Goal: Information Seeking & Learning: Check status

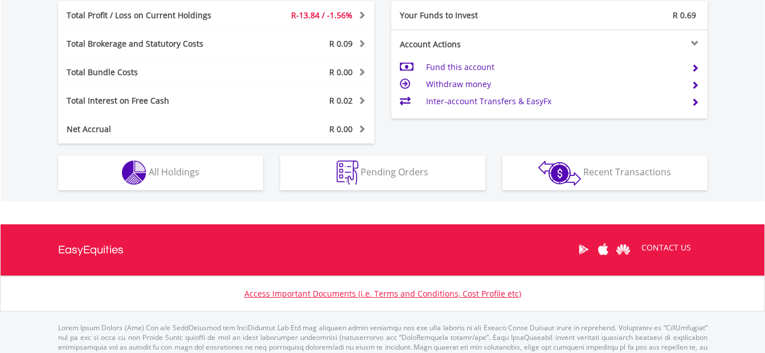
scroll to position [634, 0]
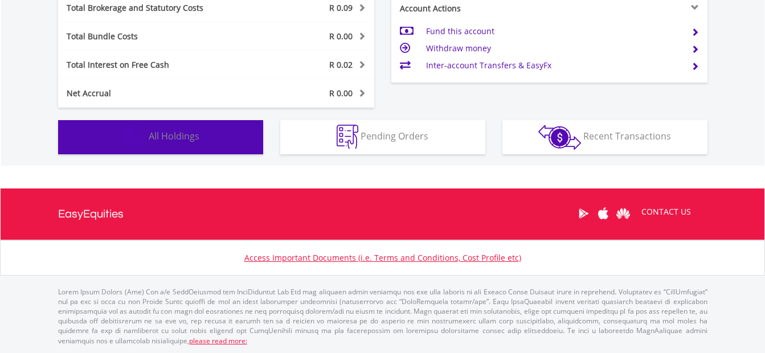
click at [152, 140] on span "All Holdings" at bounding box center [174, 136] width 51 height 13
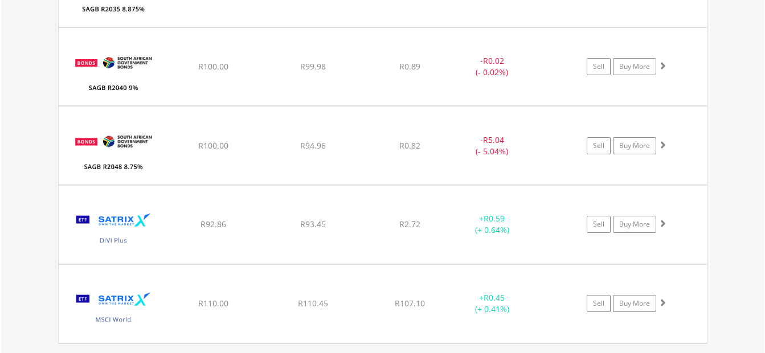
scroll to position [1170, 0]
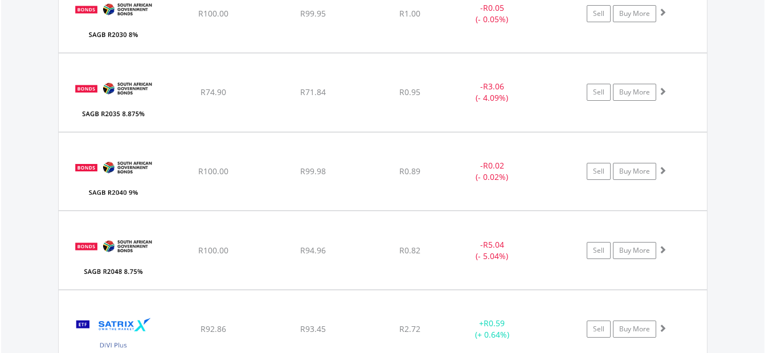
scroll to position [1053, 0]
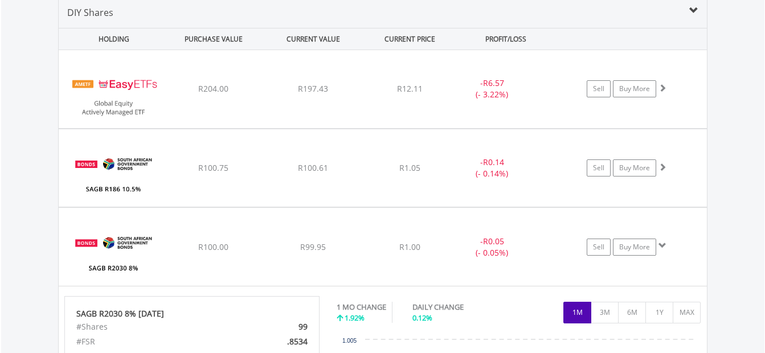
scroll to position [794, 0]
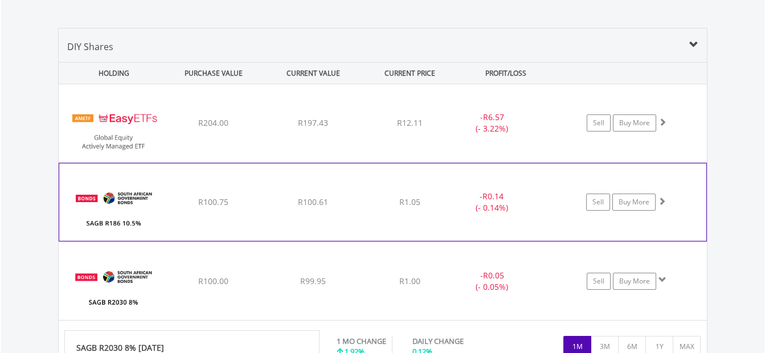
click at [538, 134] on div "- R0.14 (- 0.14%)" at bounding box center [507, 123] width 115 height 23
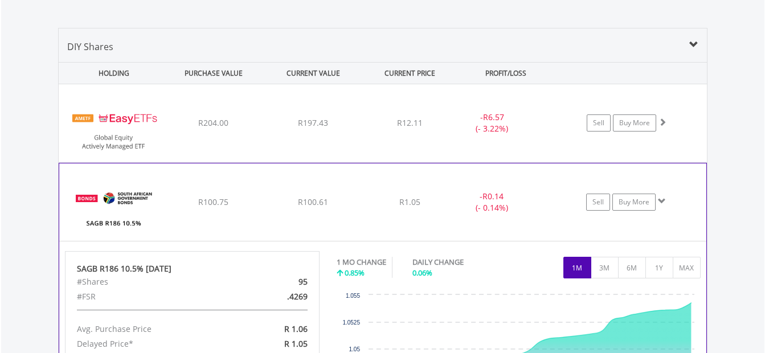
click at [538, 134] on div "- R0.14 (- 0.14%)" at bounding box center [507, 123] width 115 height 23
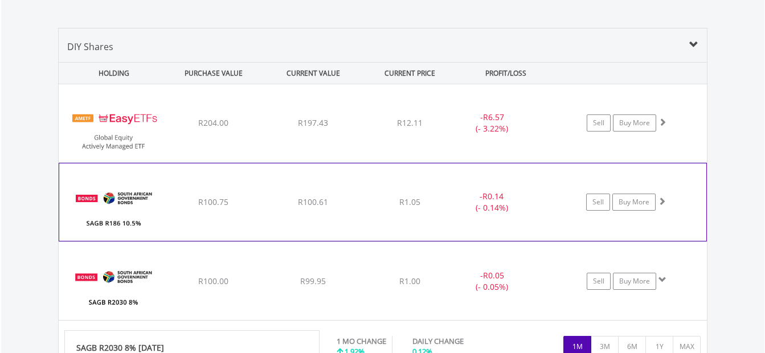
click at [538, 134] on div "- R0.14 (- 0.14%)" at bounding box center [507, 123] width 115 height 23
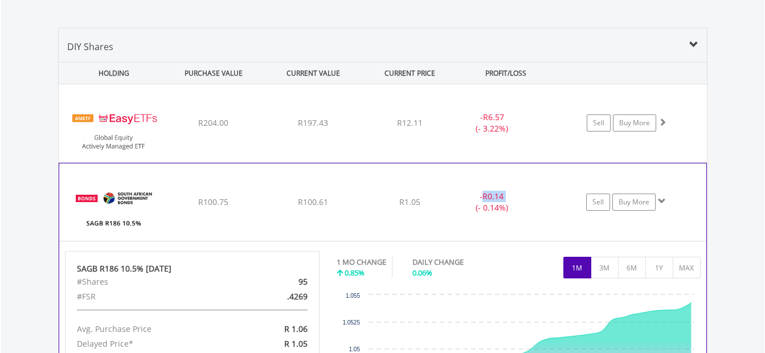
click at [538, 134] on div "- R0.14 (- 0.14%)" at bounding box center [507, 123] width 115 height 23
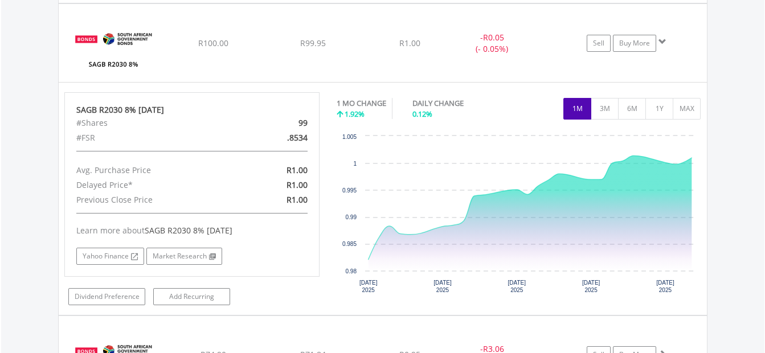
scroll to position [1046, 0]
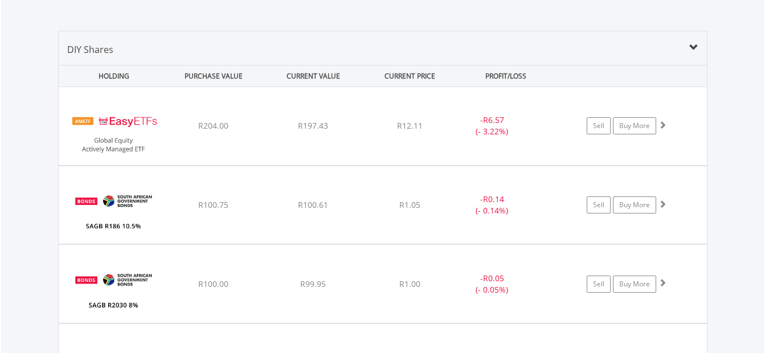
scroll to position [789, 0]
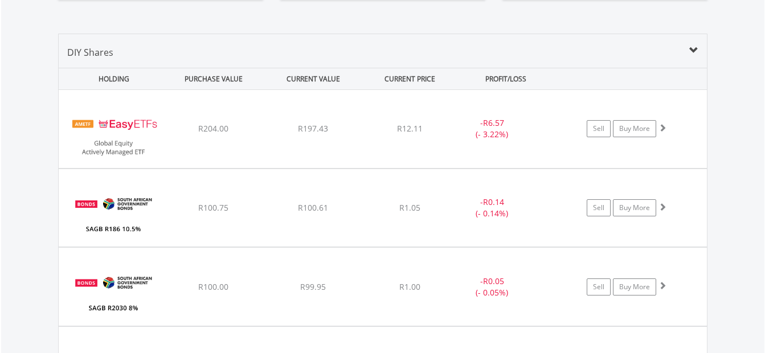
click at [673, 58] on div "DIY Shares" at bounding box center [383, 57] width 648 height 22
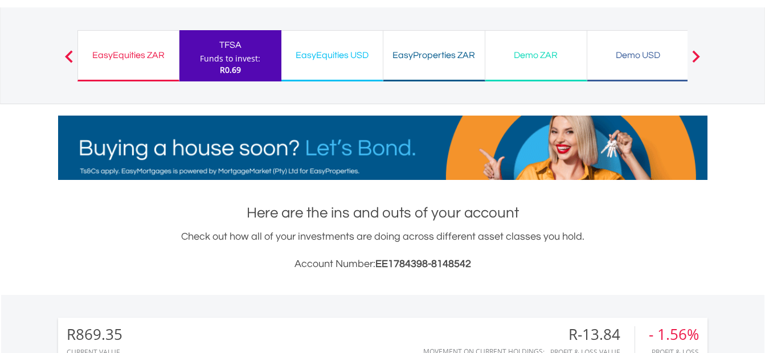
scroll to position [56, 0]
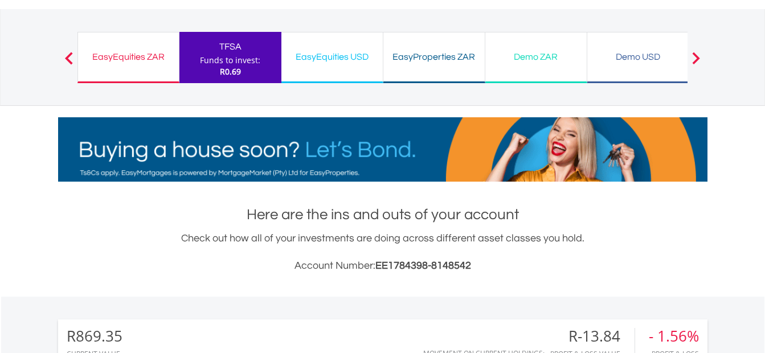
click at [97, 49] on div "EasyEquities ZAR" at bounding box center [128, 57] width 87 height 16
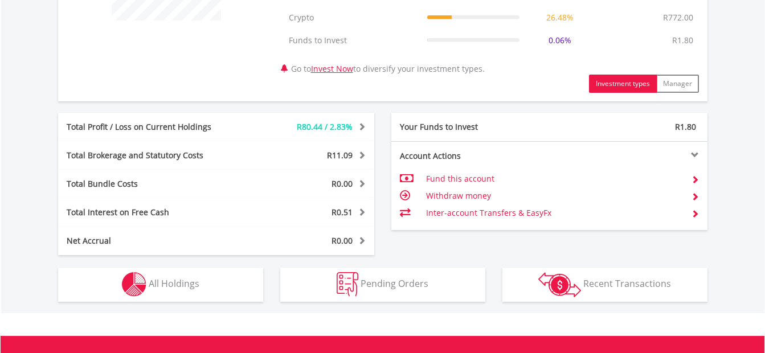
scroll to position [552, 0]
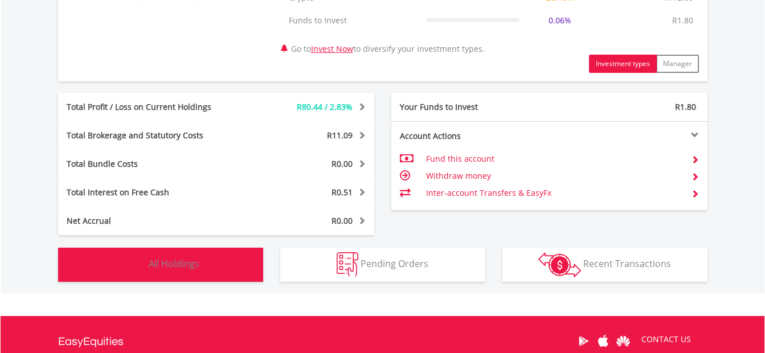
click at [177, 257] on button "Holdings All Holdings" at bounding box center [160, 265] width 205 height 34
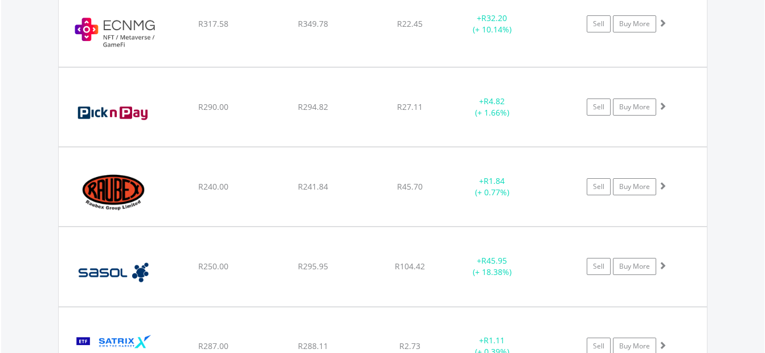
scroll to position [1359, 0]
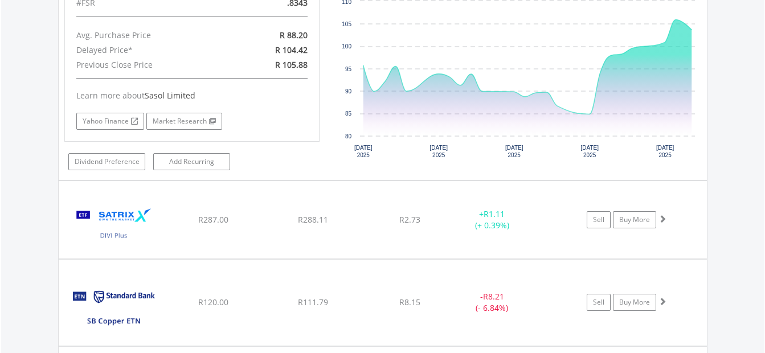
scroll to position [1703, 0]
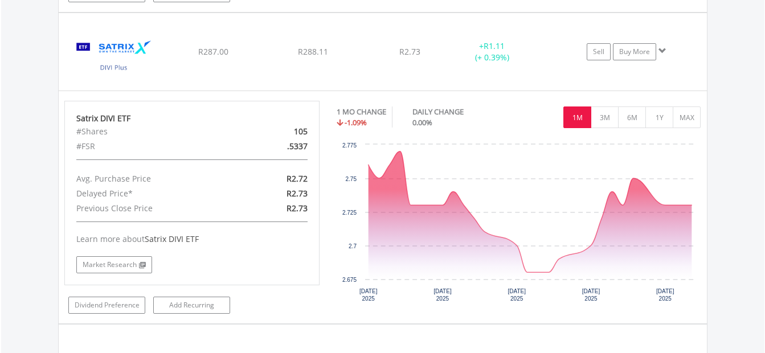
scroll to position [1892, 0]
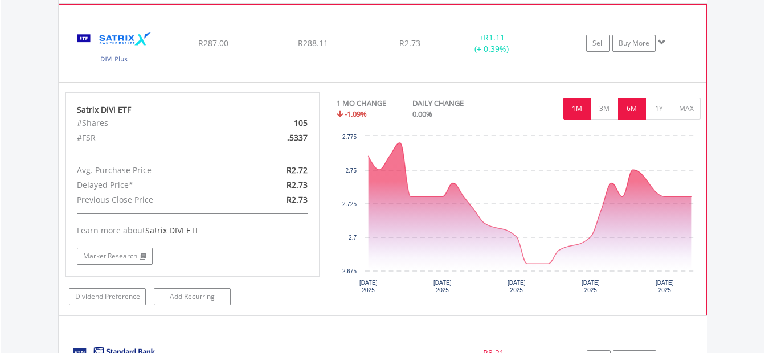
click at [624, 102] on button "6M" at bounding box center [632, 109] width 28 height 22
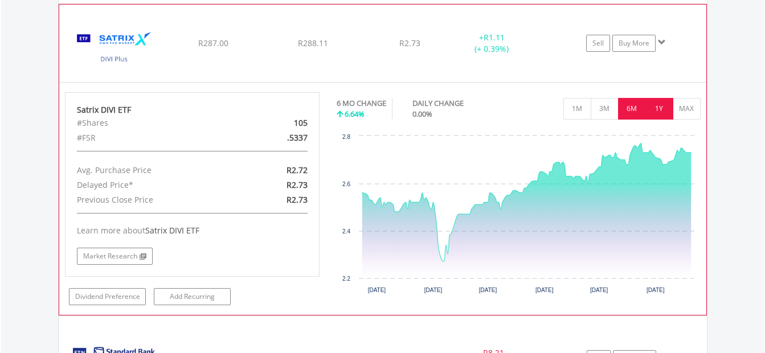
click at [652, 117] on button "1Y" at bounding box center [660, 109] width 28 height 22
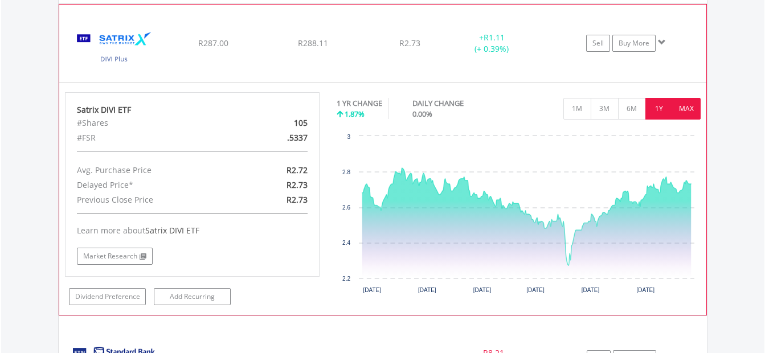
click at [676, 113] on button "MAX" at bounding box center [687, 109] width 28 height 22
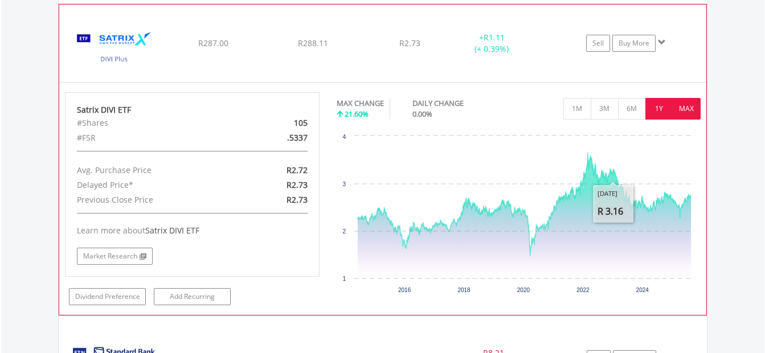
click at [653, 112] on button "1Y" at bounding box center [660, 109] width 28 height 22
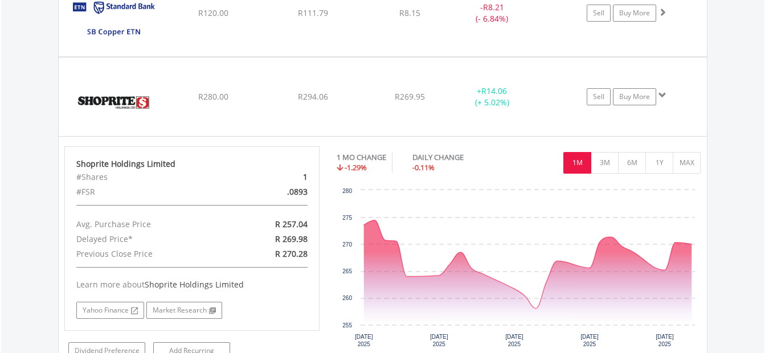
scroll to position [1996, 0]
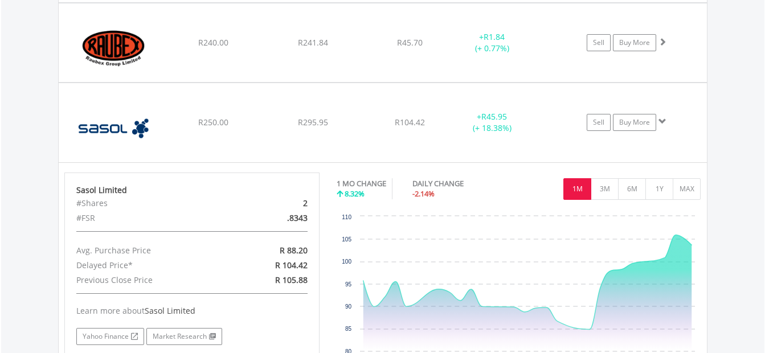
scroll to position [1475, 0]
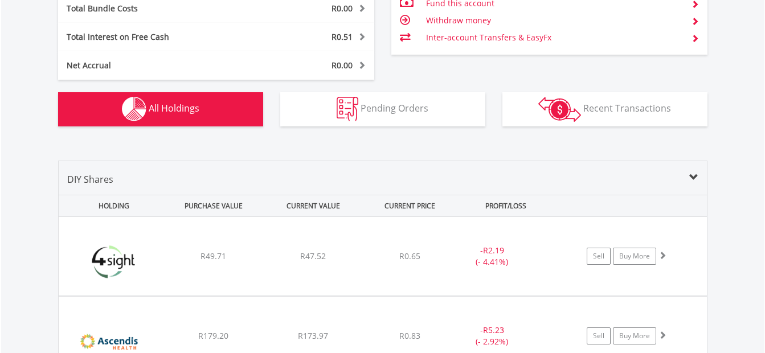
scroll to position [711, 0]
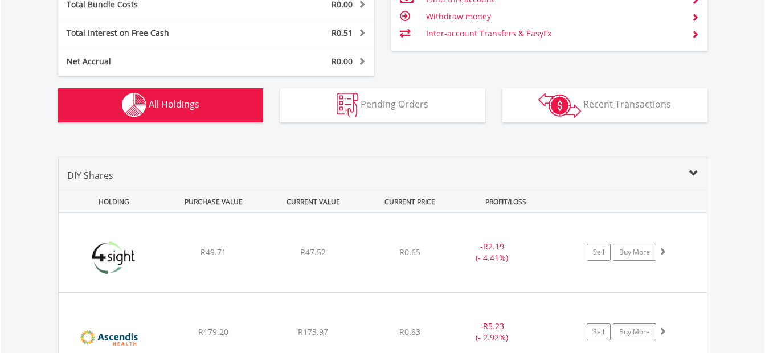
click at [683, 169] on div "DIY Shares" at bounding box center [383, 180] width 648 height 22
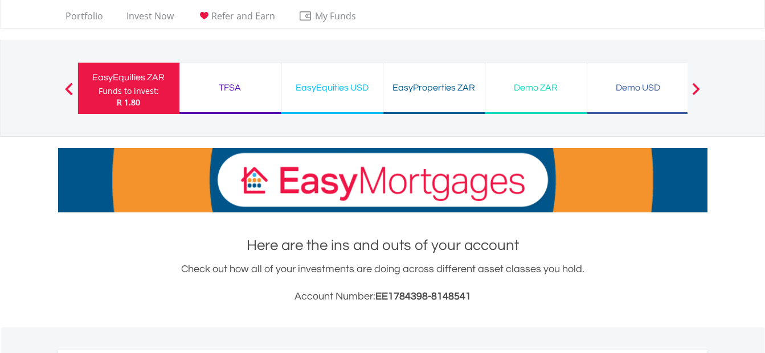
scroll to position [19, 0]
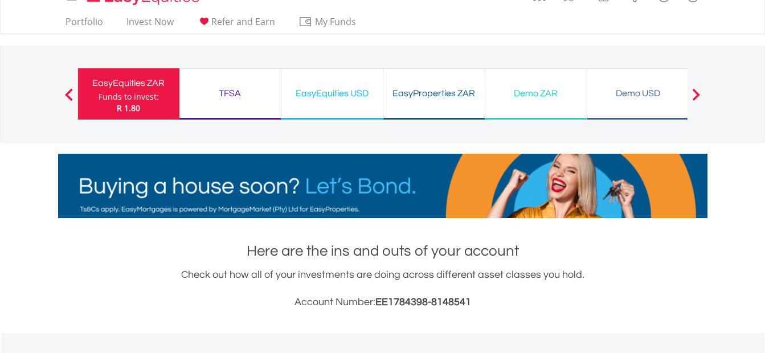
click at [248, 78] on div "TFSA Funds to invest: R 1.80" at bounding box center [231, 93] width 102 height 51
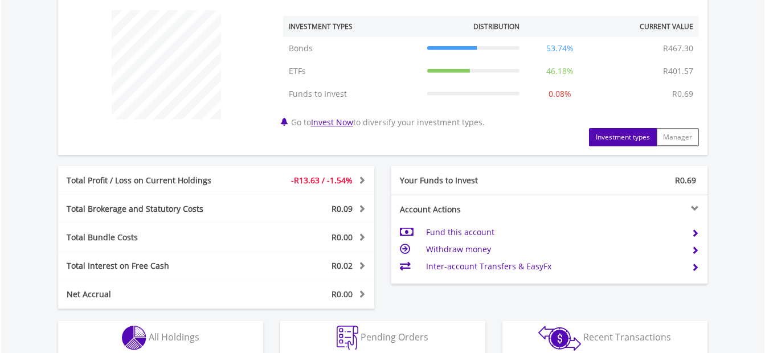
scroll to position [434, 0]
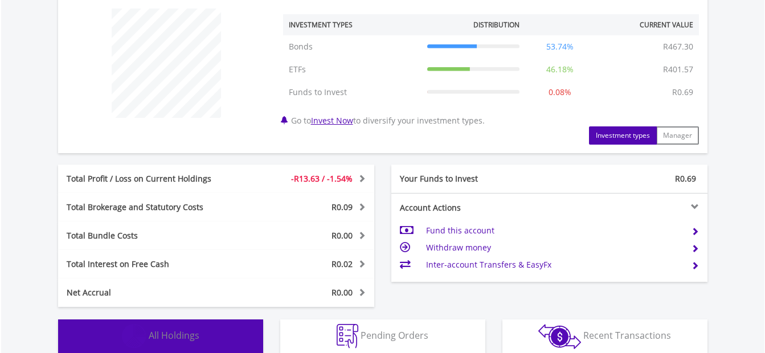
click at [211, 337] on button "Holdings All Holdings" at bounding box center [160, 337] width 205 height 34
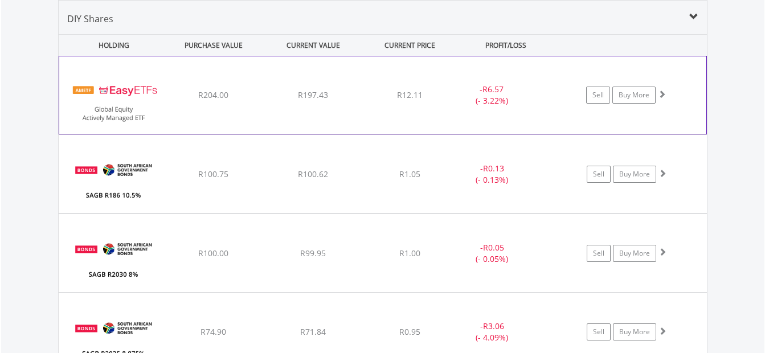
click at [668, 104] on div "﻿ EasyETFs Global Equity Actively Managed ETF R204.00 R197.43 R12.11 - R6.57 (-…" at bounding box center [382, 94] width 647 height 77
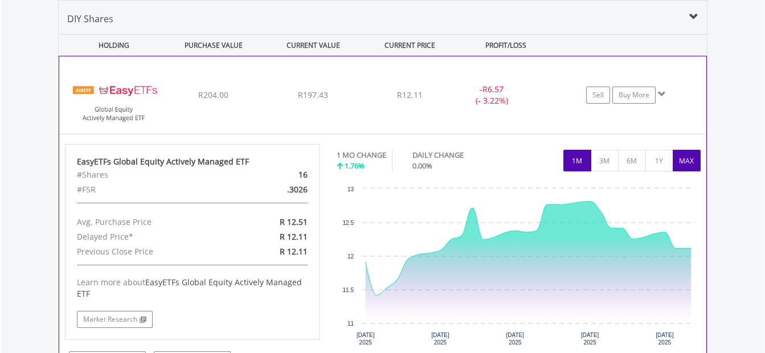
click at [680, 158] on button "MAX" at bounding box center [687, 161] width 28 height 22
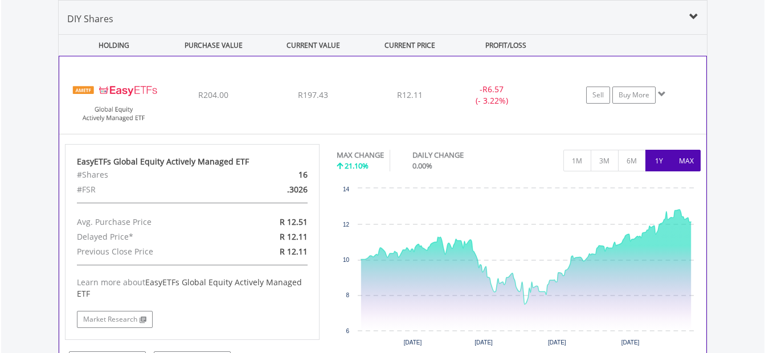
click at [660, 159] on button "1Y" at bounding box center [660, 161] width 28 height 22
click at [576, 70] on div "﻿ EasyETFs Global Equity Actively Managed ETF R204.00 R197.43 R12.11 - R6.57 (-…" at bounding box center [382, 94] width 647 height 77
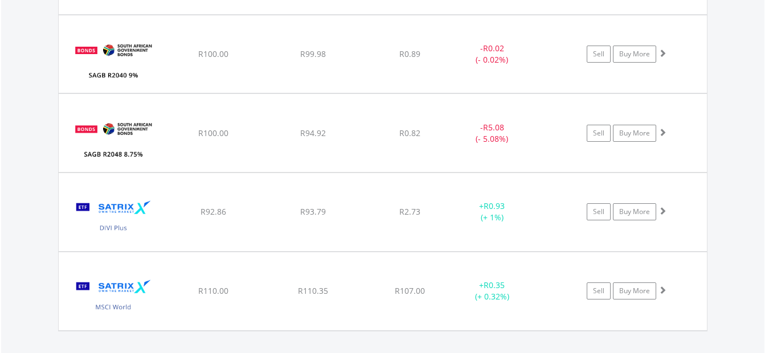
scroll to position [1182, 0]
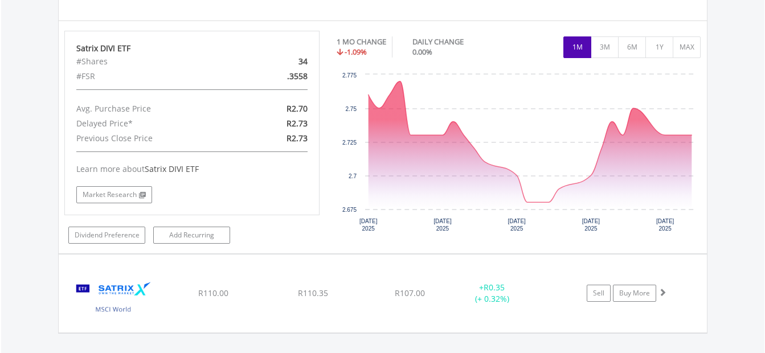
scroll to position [1407, 0]
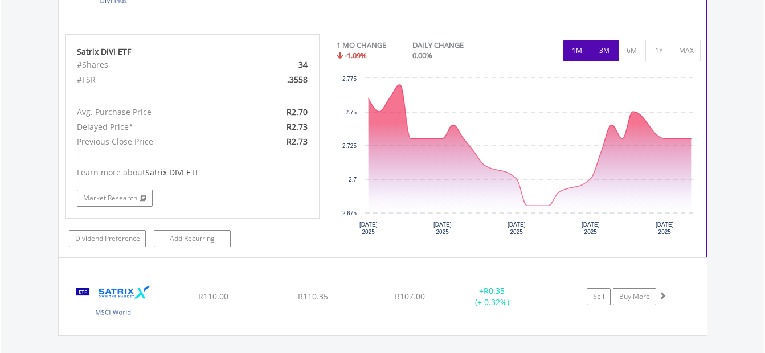
click at [613, 51] on button "3M" at bounding box center [605, 51] width 28 height 22
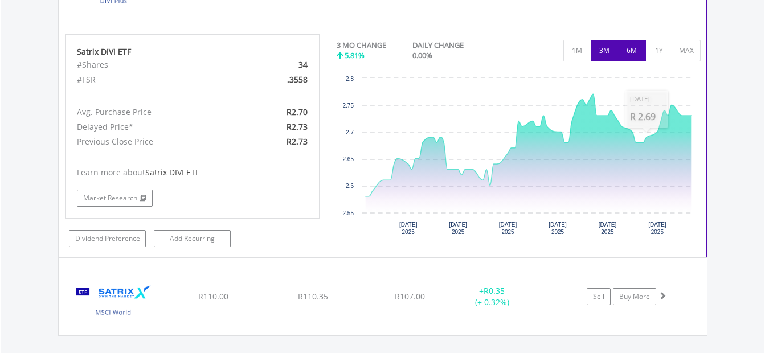
click at [625, 49] on button "6M" at bounding box center [632, 51] width 28 height 22
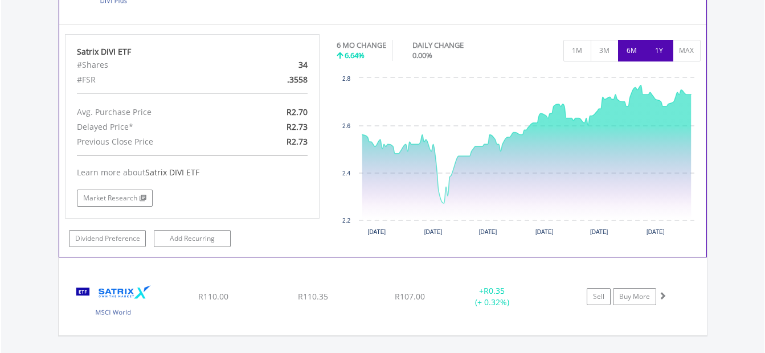
click at [654, 54] on button "1Y" at bounding box center [660, 51] width 28 height 22
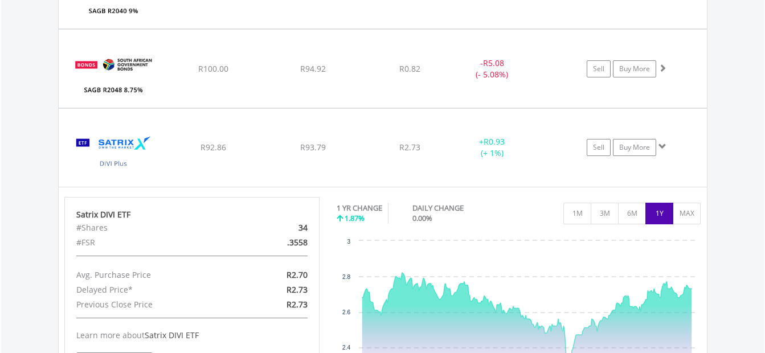
scroll to position [1241, 0]
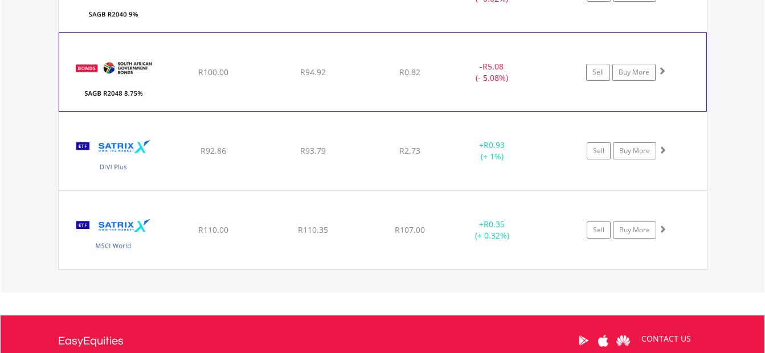
click at [145, 69] on img at bounding box center [114, 77] width 98 height 60
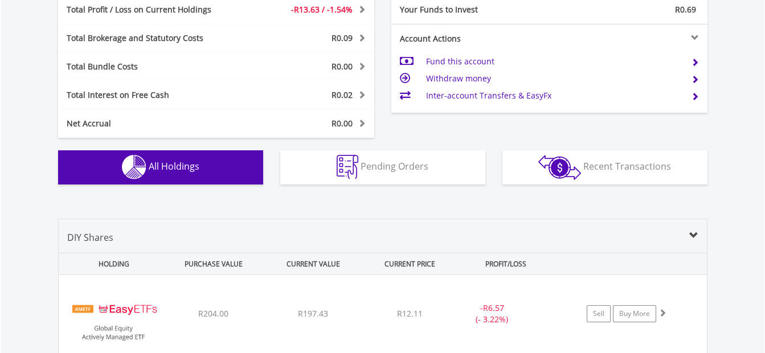
scroll to position [614, 0]
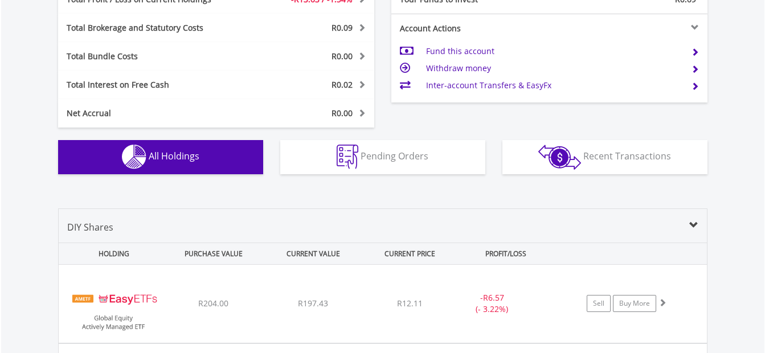
click at [700, 223] on div "DIY Shares" at bounding box center [383, 232] width 648 height 22
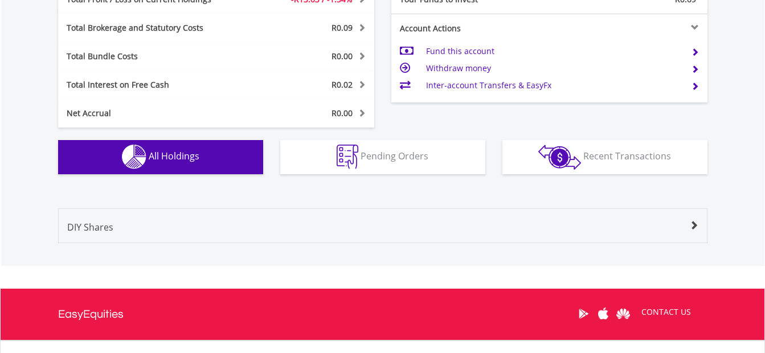
scroll to position [714, 0]
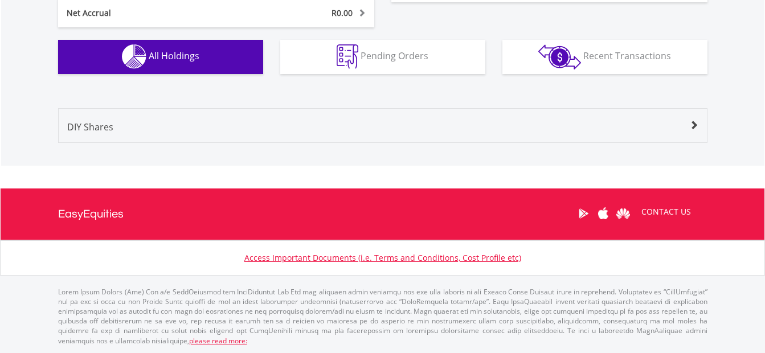
click at [668, 153] on div "Value View Share View DIY Shares HOLDING PURCHASE VALUE CURRENT VALUE CURRENT P…" at bounding box center [383, 125] width 764 height 80
click at [672, 139] on div "DIY Shares" at bounding box center [383, 131] width 648 height 22
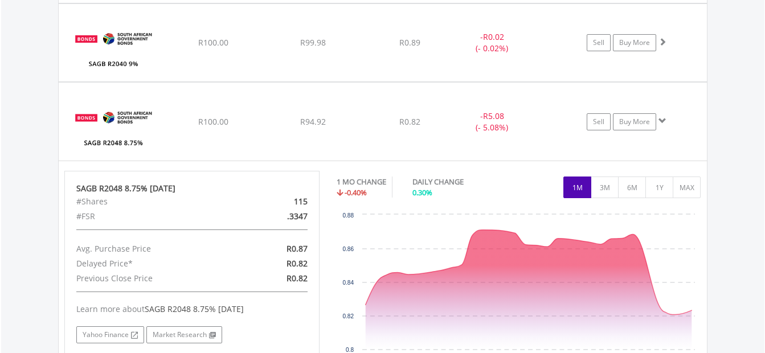
scroll to position [1184, 0]
